Goal: Information Seeking & Learning: Learn about a topic

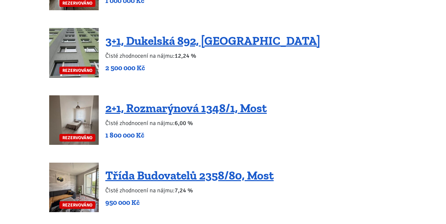
scroll to position [1650, 0]
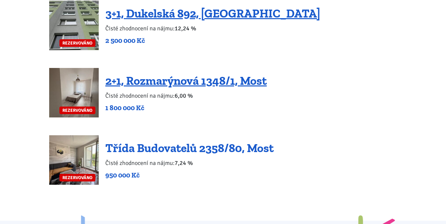
click at [228, 141] on link "Třída Budovatelů 2358/80, Most" at bounding box center [189, 148] width 168 height 14
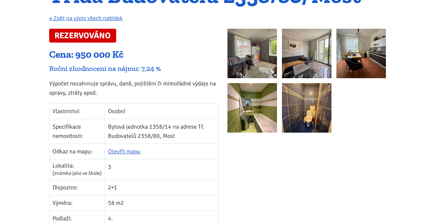
scroll to position [66, 0]
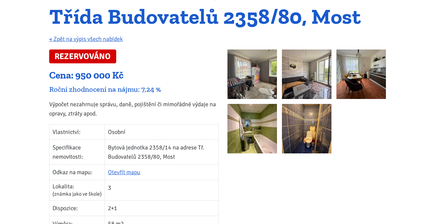
click at [240, 69] on img at bounding box center [252, 75] width 50 height 50
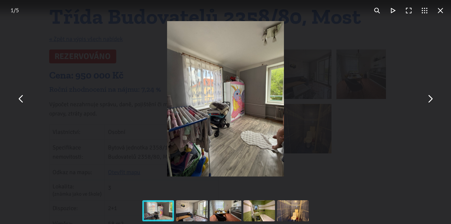
click at [430, 101] on button "You can close this modal content with the ESC key" at bounding box center [430, 99] width 16 height 16
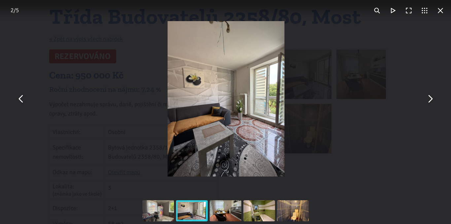
click at [430, 101] on button "You can close this modal content with the ESC key" at bounding box center [430, 99] width 16 height 16
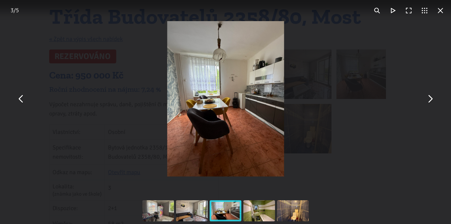
click at [430, 101] on button "You can close this modal content with the ESC key" at bounding box center [430, 99] width 16 height 16
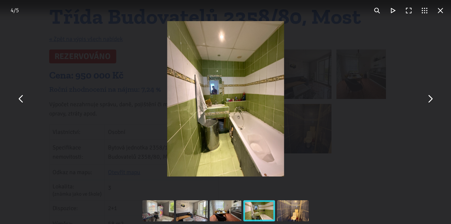
click at [430, 101] on button "You can close this modal content with the ESC key" at bounding box center [430, 99] width 16 height 16
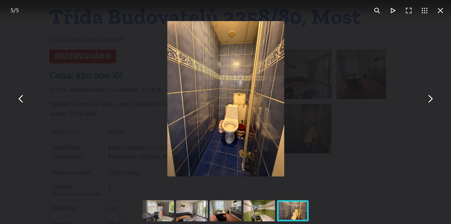
click at [430, 101] on button "You can close this modal content with the ESC key" at bounding box center [430, 99] width 16 height 16
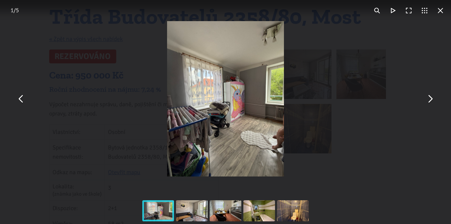
click at [430, 101] on button "You can close this modal content with the ESC key" at bounding box center [430, 99] width 16 height 16
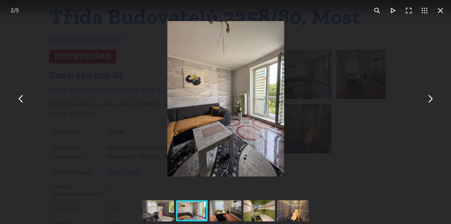
click at [430, 101] on button "You can close this modal content with the ESC key" at bounding box center [430, 99] width 16 height 16
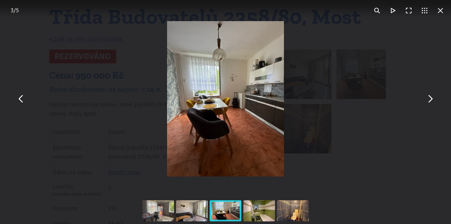
click at [441, 9] on button "You can close this modal content with the ESC key" at bounding box center [440, 11] width 16 height 16
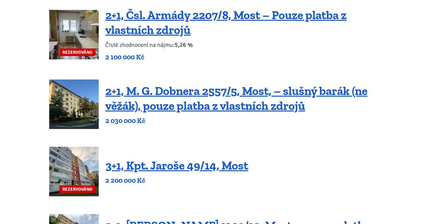
scroll to position [132, 0]
